Goal: Task Accomplishment & Management: Complete application form

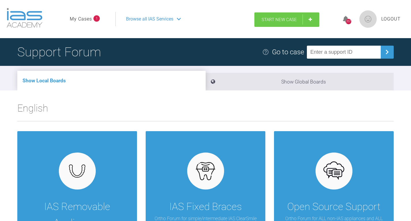
click at [309, 18] on link "Start New Case" at bounding box center [287, 19] width 65 height 14
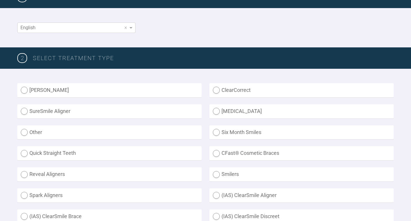
scroll to position [115, 0]
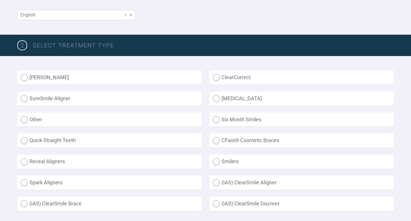
click at [218, 98] on label "[MEDICAL_DATA]" at bounding box center [302, 98] width 184 height 14
radio input "true"
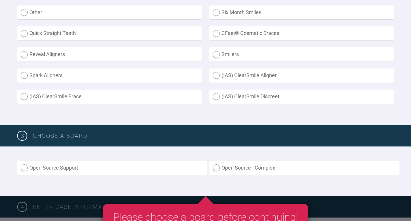
scroll to position [260, 0]
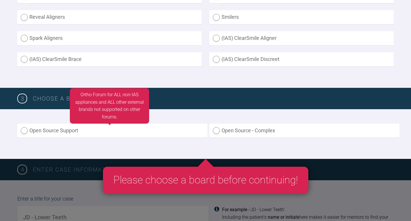
click at [44, 131] on label "Open Source Support" at bounding box center [112, 131] width 190 height 14
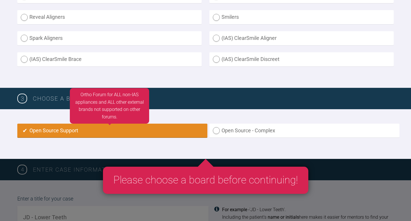
radio input "true"
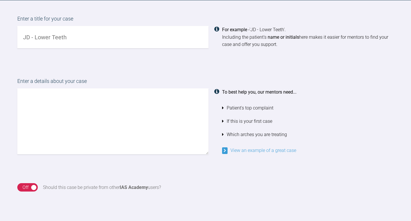
scroll to position [442, 0]
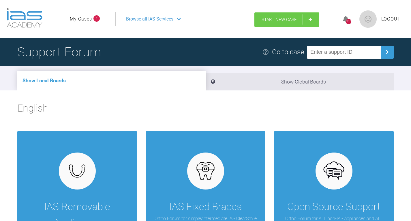
click at [289, 22] on link "Start New Case" at bounding box center [287, 19] width 65 height 14
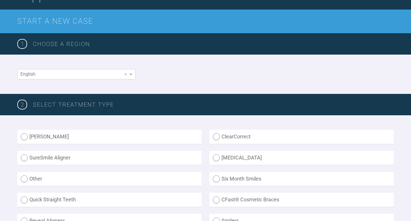
scroll to position [58, 0]
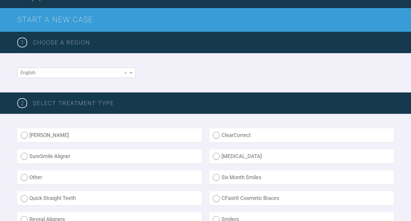
click at [221, 156] on label "[MEDICAL_DATA]" at bounding box center [302, 156] width 184 height 14
radio input "true"
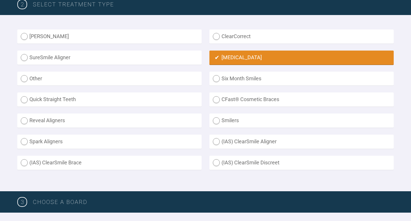
scroll to position [144, 0]
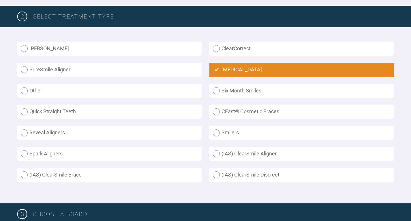
click at [216, 46] on label "ClearCorrect" at bounding box center [302, 49] width 184 height 14
radio input "true"
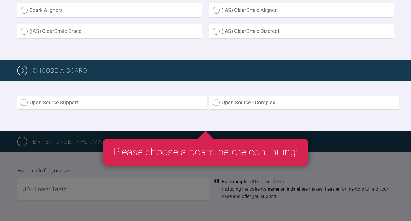
scroll to position [289, 0]
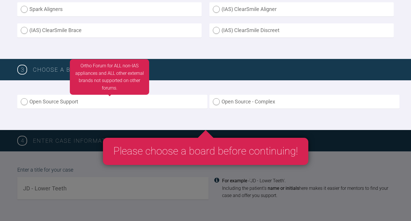
click at [96, 103] on label "Open Source Support" at bounding box center [112, 102] width 190 height 14
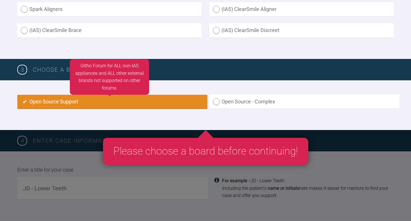
radio input "true"
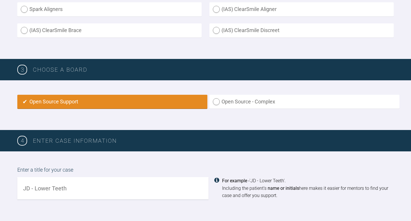
scroll to position [384, 0]
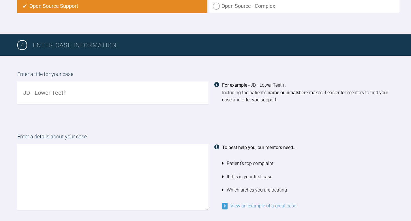
click at [83, 96] on input "text" at bounding box center [112, 92] width 191 height 22
type input "v"
type input "VA [MEDICAL_DATA]"
click at [77, 154] on textarea at bounding box center [112, 177] width 191 height 66
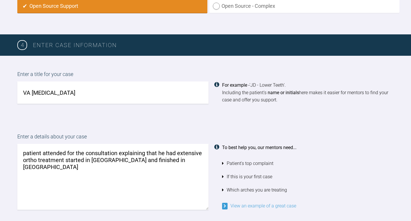
click at [184, 162] on textarea "patient attended for the consultation explaining that he had extensive ortho tr…" at bounding box center [112, 177] width 191 height 66
click at [128, 168] on textarea "patient attended for the consultation explaining that he had extensive ortho tr…" at bounding box center [112, 177] width 191 height 66
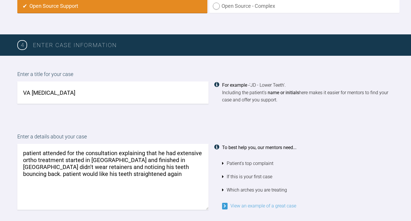
click at [106, 174] on textarea "patient attended for the consultation explaining that he had extensive ortho tr…" at bounding box center [112, 177] width 191 height 66
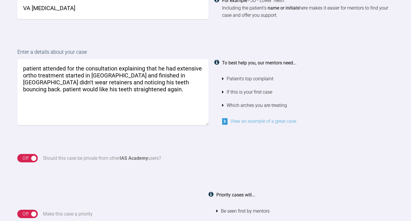
scroll to position [442, 0]
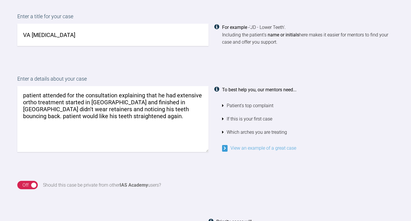
click at [109, 116] on textarea "patient attended for the consultation explaining that he had extensive ortho tr…" at bounding box center [112, 119] width 191 height 66
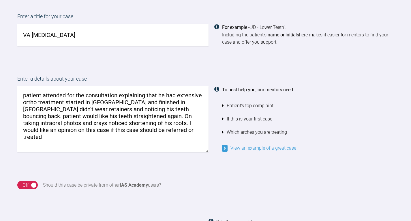
click at [192, 117] on textarea "patient attended for the consultation explaining that he had extensive ortho tr…" at bounding box center [112, 119] width 191 height 66
click at [200, 116] on textarea "patient attended for the consultation explaining that he had extensive ortho tr…" at bounding box center [112, 119] width 191 height 66
click at [124, 130] on textarea "patient attended for the consultation explaining that he had extensive ortho tr…" at bounding box center [112, 119] width 191 height 66
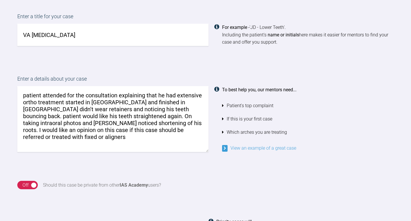
click at [147, 130] on textarea "patient attended for the consultation explaining that he had extensive ortho tr…" at bounding box center [112, 119] width 191 height 66
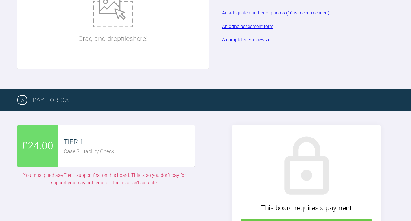
scroll to position [784, 0]
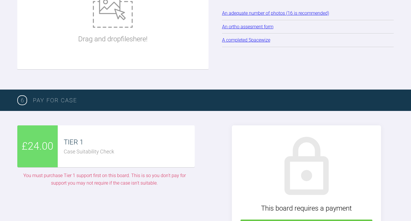
type textarea "patient attended for the consultation explaining that he had extensive ortho tr…"
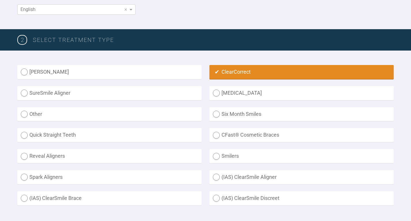
scroll to position [120, 0]
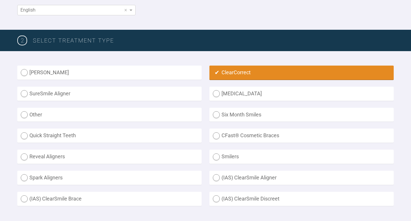
click at [74, 198] on label "(IAS) ClearSmile Brace" at bounding box center [109, 199] width 184 height 14
radio Brace "true"
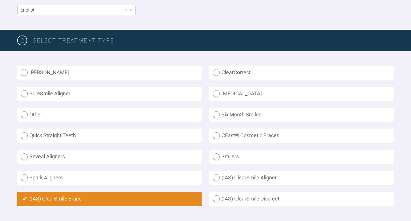
radio input "false"
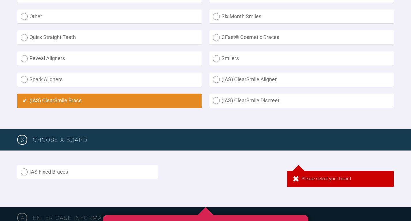
scroll to position [236, 0]
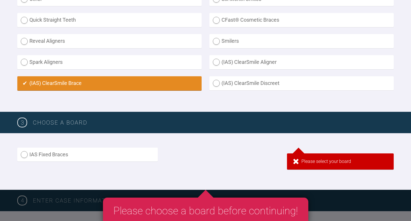
click at [248, 84] on label "(IAS) ClearSmile Discreet" at bounding box center [302, 83] width 184 height 14
radio Discreet "true"
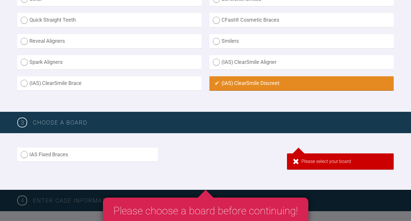
click at [255, 64] on label "(IAS) ClearSmile Aligner" at bounding box center [302, 62] width 184 height 14
radio Aligner "true"
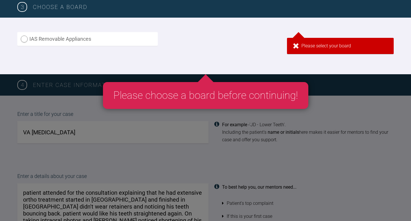
scroll to position [322, 0]
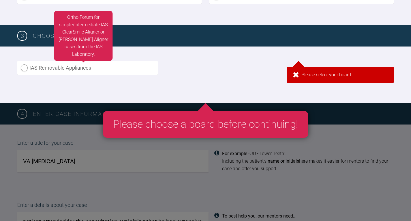
click at [28, 68] on label "IAS Removable Appliances" at bounding box center [87, 68] width 141 height 14
radio input "true"
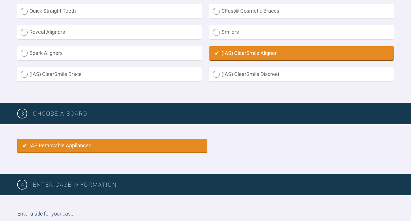
scroll to position [216, 0]
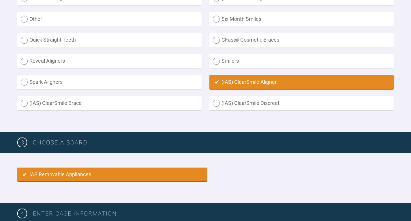
click at [57, 103] on label "(IAS) ClearSmile Brace" at bounding box center [109, 103] width 184 height 14
radio Brace "true"
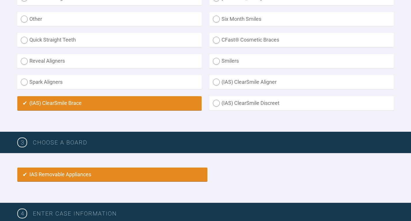
radio input "false"
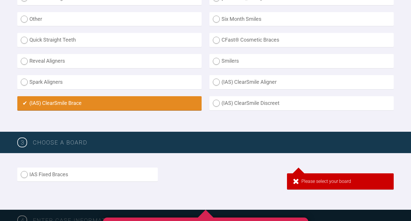
click at [235, 81] on label "(IAS) ClearSmile Aligner" at bounding box center [302, 82] width 184 height 14
radio Aligner "true"
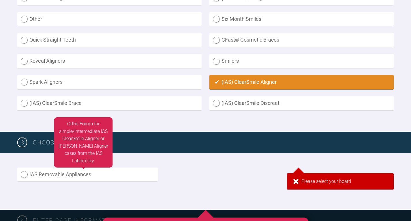
click at [25, 174] on label "IAS Removable Appliances" at bounding box center [87, 174] width 141 height 14
radio input "true"
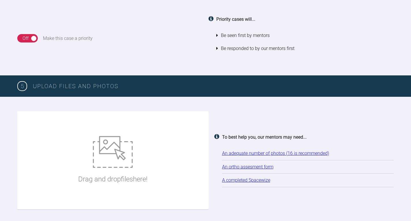
scroll to position [649, 0]
